Goal: Task Accomplishment & Management: Complete application form

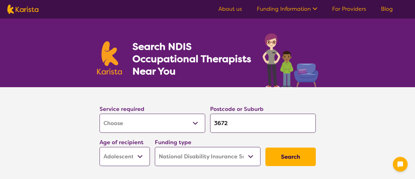
select select "[MEDICAL_DATA]"
select select "AS"
select select "NDIS"
select select "[MEDICAL_DATA]"
select select "AS"
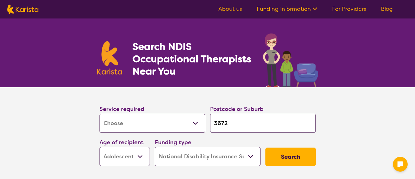
select select "NDIS"
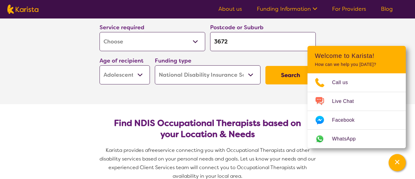
scroll to position [92, 0]
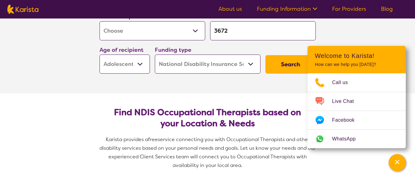
drag, startPoint x: 232, startPoint y: 28, endPoint x: 217, endPoint y: 30, distance: 15.8
click at [217, 30] on input "3672" at bounding box center [263, 30] width 106 height 19
type input "37"
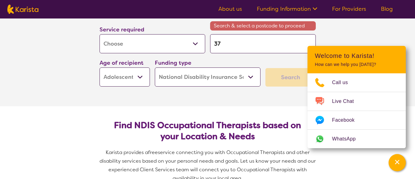
type input "375"
type input "3756"
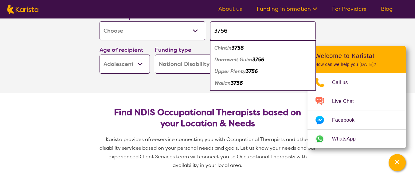
type input "3756"
click at [228, 85] on em "Wallan" at bounding box center [223, 83] width 16 height 6
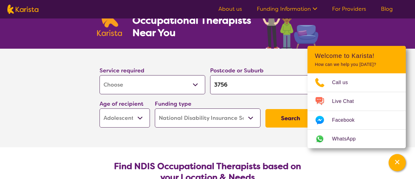
scroll to position [31, 0]
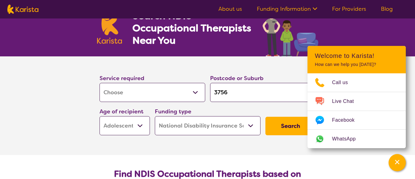
click at [140, 125] on select "Early Childhood - 0 to 9 Child - 10 to 11 Adolescent - 12 to 17 Adult - 18 to 6…" at bounding box center [125, 125] width 50 height 19
select select "EC"
click at [100, 116] on select "Early Childhood - 0 to 9 Child - 10 to 11 Adolescent - 12 to 17 Adult - 18 to 6…" at bounding box center [125, 125] width 50 height 19
select select "EC"
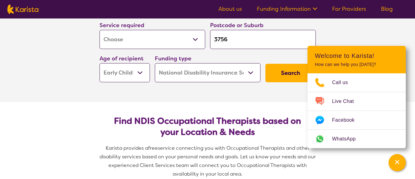
scroll to position [92, 0]
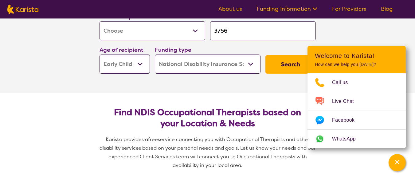
click at [290, 62] on button "Search" at bounding box center [291, 64] width 50 height 18
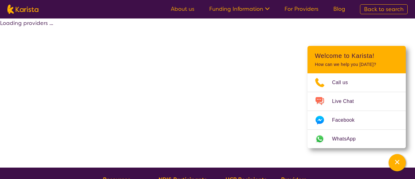
select select "by_score"
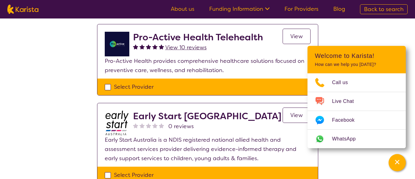
scroll to position [215, 0]
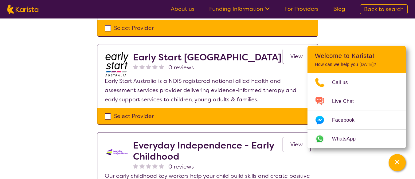
click at [371, 31] on div "Select one or more providers and click the 'NEXT' button to proceed 1 - 4 of 4 …" at bounding box center [207, 22] width 415 height 438
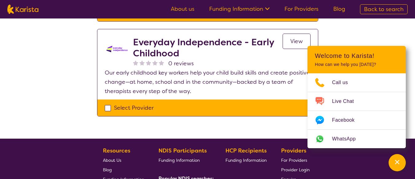
scroll to position [277, 0]
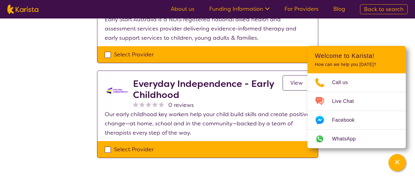
click at [296, 80] on span "View" at bounding box center [297, 82] width 13 height 7
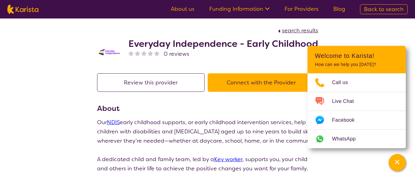
scroll to position [31, 0]
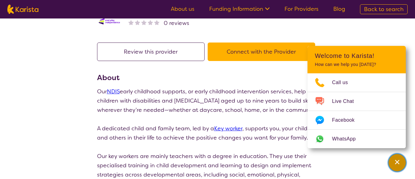
click at [396, 158] on div "Channel Menu" at bounding box center [397, 163] width 12 height 14
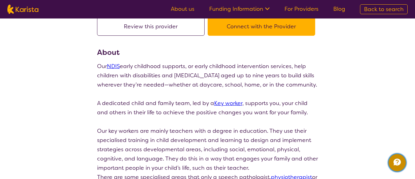
scroll to position [0, 0]
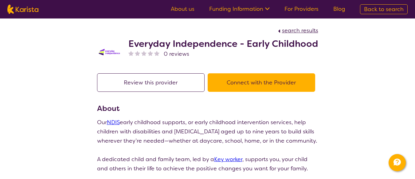
click at [258, 82] on button "Connect with the Provider" at bounding box center [262, 82] width 108 height 18
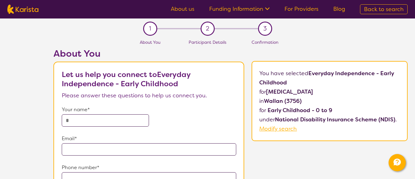
click at [89, 120] on input "text" at bounding box center [105, 120] width 87 height 12
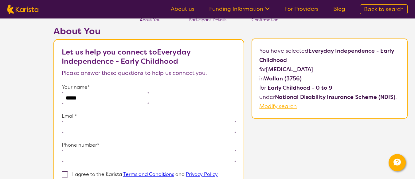
scroll to position [61, 0]
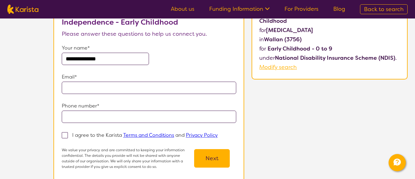
type input "**********"
click at [101, 90] on input "email" at bounding box center [149, 87] width 175 height 12
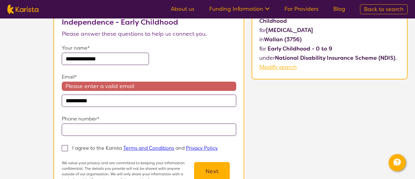
type input "**********"
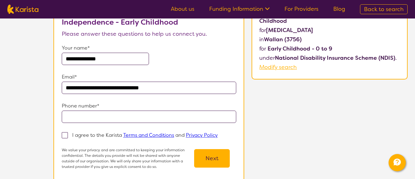
click at [108, 117] on input "tel" at bounding box center [149, 116] width 175 height 12
type input "**********"
click at [64, 134] on span at bounding box center [65, 135] width 6 height 6
click at [218, 134] on input "I agree to the Karista Terms and Conditions and Privacy Policy" at bounding box center [220, 135] width 4 height 4
checkbox input "true"
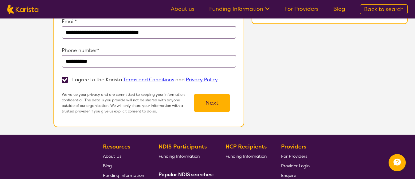
scroll to position [123, 0]
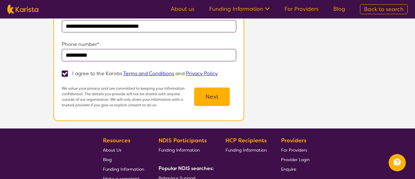
click at [214, 96] on button "Next" at bounding box center [212, 96] width 36 height 18
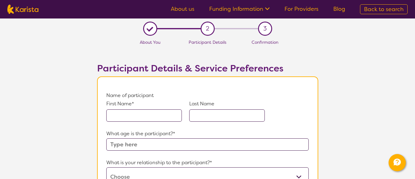
click at [153, 113] on input "text" at bounding box center [144, 115] width 76 height 12
type input "Chase"
click at [225, 117] on input "text" at bounding box center [227, 115] width 76 height 12
type input "Brown"
click at [142, 143] on input "text" at bounding box center [207, 144] width 202 height 12
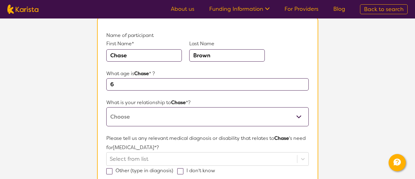
scroll to position [61, 0]
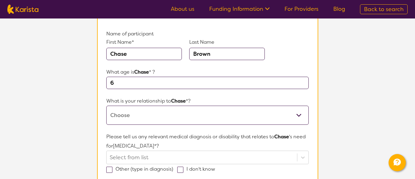
type input "6"
drag, startPoint x: 157, startPoint y: 118, endPoint x: 163, endPoint y: 118, distance: 6.1
click at [157, 118] on select "This request is for myself I am their parent I am their child I am their spouse…" at bounding box center [207, 114] width 202 height 19
select select "I am their Support Coordinator"
click at [106, 105] on select "This request is for myself I am their parent I am their child I am their spouse…" at bounding box center [207, 114] width 202 height 19
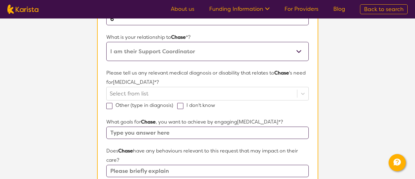
scroll to position [154, 0]
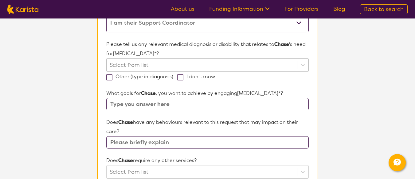
click at [190, 66] on div at bounding box center [202, 65] width 184 height 10
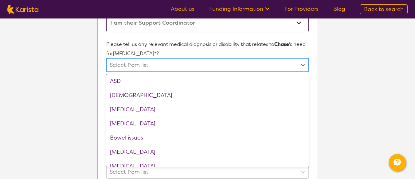
scroll to position [123, 0]
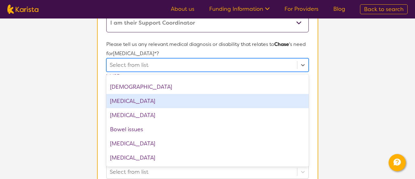
click at [155, 99] on div "[MEDICAL_DATA]" at bounding box center [207, 101] width 202 height 14
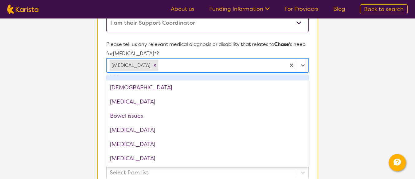
click at [314, 59] on section "Name of participant First Name* [PERSON_NAME] Last Name [PERSON_NAME] What age …" at bounding box center [207, 149] width 221 height 453
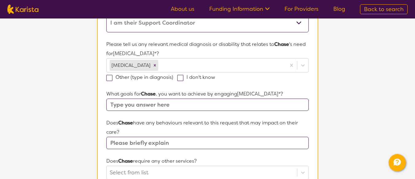
click at [109, 77] on span at bounding box center [109, 78] width 6 height 6
click at [173, 77] on input "Other (type in diagnosis)" at bounding box center [175, 77] width 4 height 4
checkbox input "true"
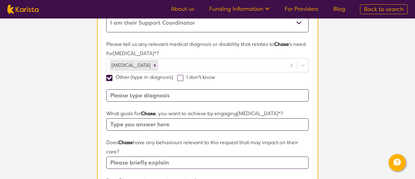
click at [185, 97] on input at bounding box center [207, 95] width 202 height 12
click at [313, 86] on section "Name of participant First Name* [PERSON_NAME] Last Name [PERSON_NAME] What age …" at bounding box center [207, 159] width 221 height 473
click at [202, 122] on input "text" at bounding box center [207, 124] width 202 height 12
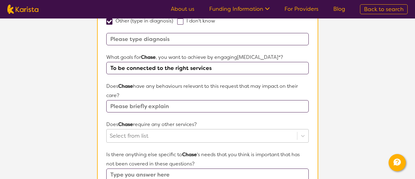
scroll to position [215, 0]
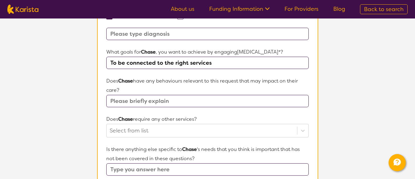
type input "To be connected to the right services"
click at [193, 101] on input "text" at bounding box center [207, 101] width 202 height 12
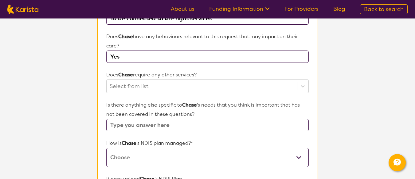
scroll to position [277, 0]
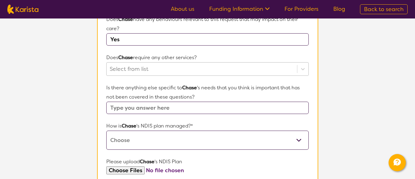
type input "Yes"
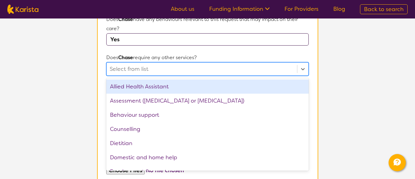
click at [152, 70] on div at bounding box center [202, 69] width 184 height 10
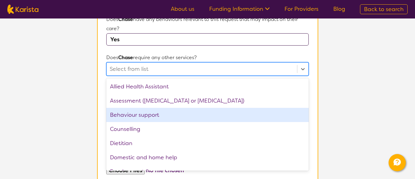
click at [150, 116] on div "Behaviour support" at bounding box center [207, 115] width 202 height 14
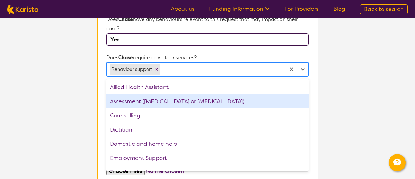
click at [171, 102] on div "Assessment ([MEDICAL_DATA] or [MEDICAL_DATA])" at bounding box center [207, 101] width 202 height 14
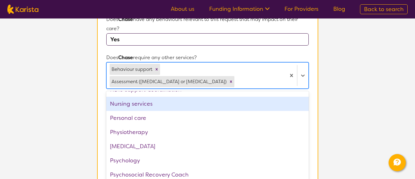
scroll to position [154, 0]
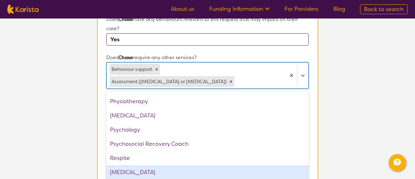
click at [143, 165] on div "[MEDICAL_DATA]" at bounding box center [207, 172] width 202 height 14
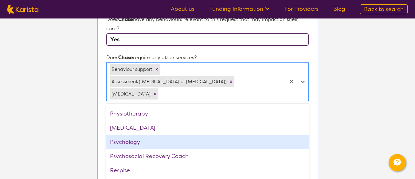
scroll to position [165, 0]
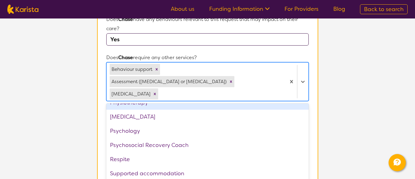
click at [348, 75] on section "L About You 2 Participant Details 3 Confirmation Participant Details & Service …" at bounding box center [207, 31] width 415 height 578
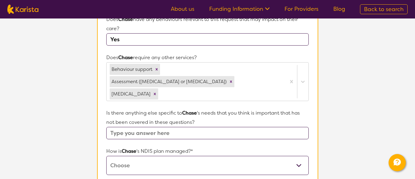
click at [172, 127] on input "text" at bounding box center [207, 133] width 202 height 12
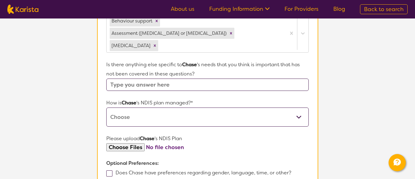
scroll to position [338, 0]
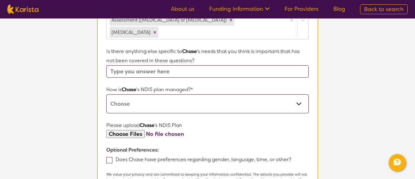
click at [299, 94] on select "Self-managed NDIS plan Managed by a registered plan management provider (not th…" at bounding box center [207, 103] width 202 height 19
select select "Plan Managed"
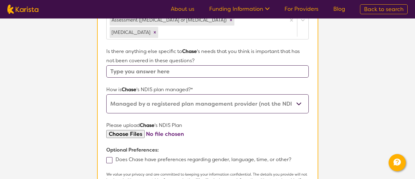
click at [106, 94] on select "Self-managed NDIS plan Managed by a registered plan management provider (not th…" at bounding box center [207, 103] width 202 height 19
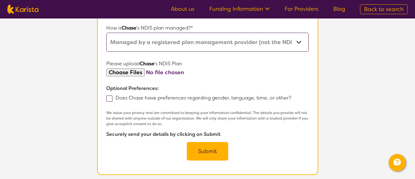
scroll to position [369, 0]
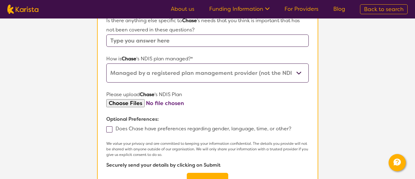
click at [127, 99] on input "file" at bounding box center [207, 103] width 202 height 8
click at [129, 99] on input "file" at bounding box center [207, 103] width 202 height 8
type input "C:\fakepath\[PERSON_NAME] NDIS Plan [DATE].pdf"
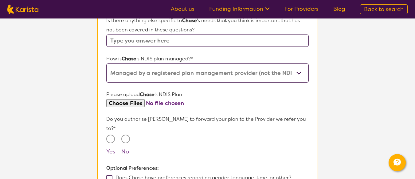
click at [218, 99] on input "file" at bounding box center [207, 103] width 202 height 8
click at [111, 134] on input "Yes" at bounding box center [110, 138] width 9 height 9
radio input "true"
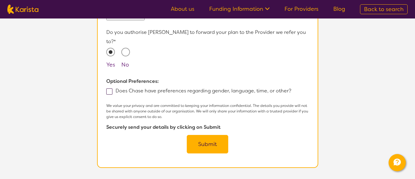
scroll to position [461, 0]
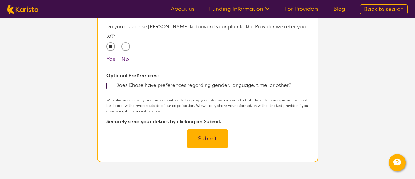
click at [212, 129] on button "Submit" at bounding box center [208, 138] width 42 height 18
